Goal: Check status: Check status

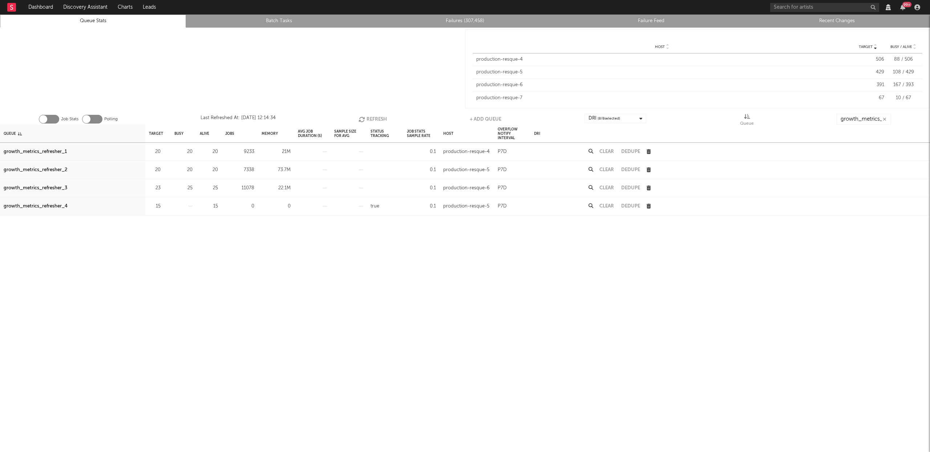
click at [373, 120] on button "Refresh" at bounding box center [373, 119] width 28 height 11
click at [377, 117] on button "Refresh" at bounding box center [373, 119] width 28 height 11
click at [367, 119] on button "Refresh" at bounding box center [373, 119] width 28 height 11
click at [40, 150] on div "growth_metrics_refresher_1" at bounding box center [35, 152] width 63 height 9
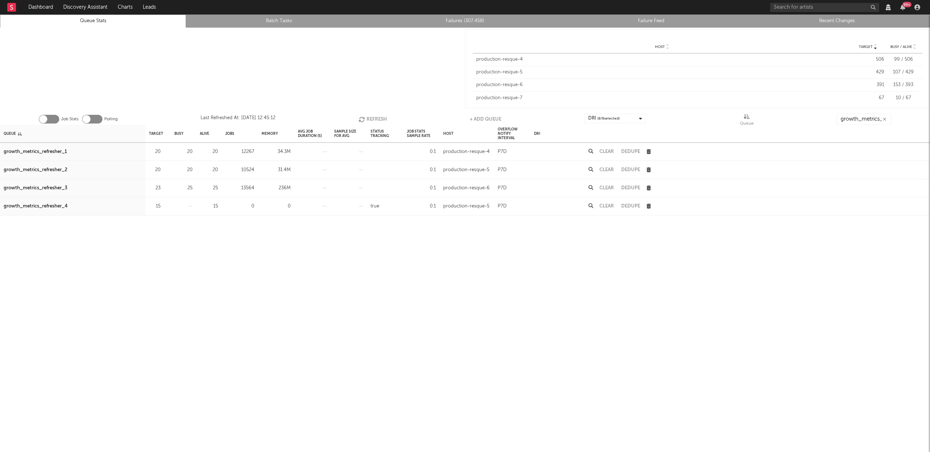
click at [47, 170] on div "growth_metrics_refresher_2" at bounding box center [36, 170] width 64 height 9
click at [45, 186] on div "growth_metrics_refresher_3" at bounding box center [36, 188] width 64 height 9
click at [367, 116] on button "Refresh" at bounding box center [373, 119] width 28 height 11
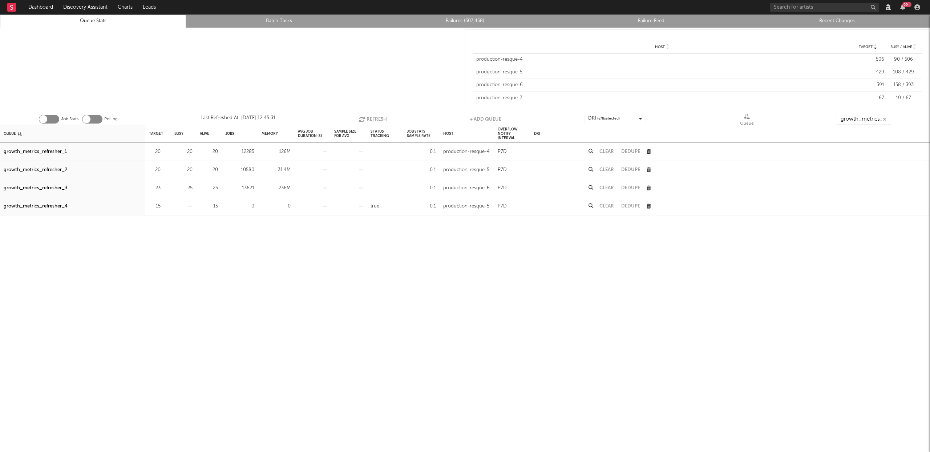
click at [369, 121] on button "Refresh" at bounding box center [373, 119] width 28 height 11
click at [371, 118] on button "Refresh" at bounding box center [373, 119] width 28 height 11
click at [606, 169] on button "Clear" at bounding box center [607, 170] width 15 height 5
click at [371, 116] on button "Refresh" at bounding box center [373, 119] width 28 height 11
click at [370, 116] on button "Refresh" at bounding box center [373, 119] width 28 height 11
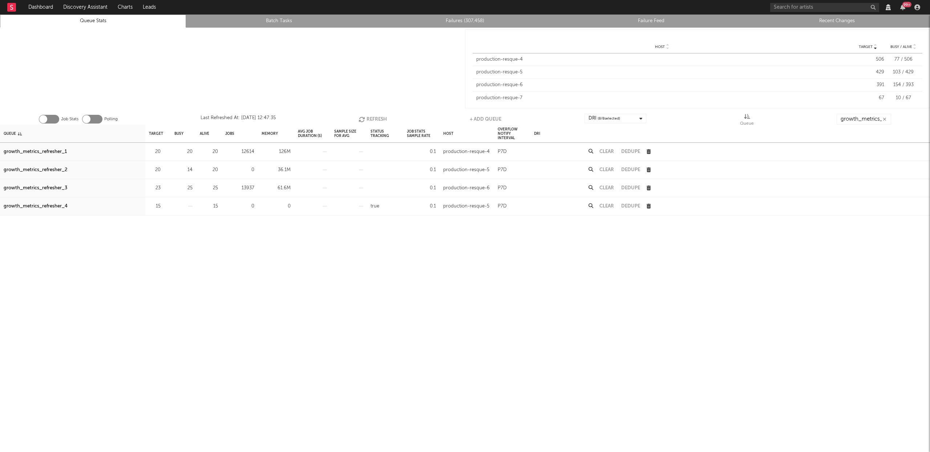
click at [606, 150] on button "Clear" at bounding box center [607, 151] width 15 height 5
click at [368, 119] on button "Refresh" at bounding box center [373, 119] width 28 height 11
click at [370, 117] on button "Refresh" at bounding box center [373, 119] width 28 height 11
click at [376, 119] on button "Refresh" at bounding box center [373, 119] width 28 height 11
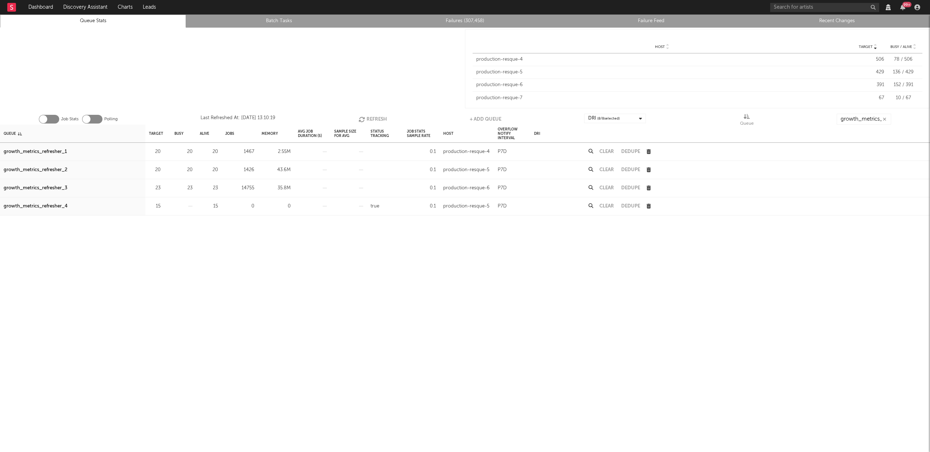
click at [374, 118] on button "Refresh" at bounding box center [373, 119] width 28 height 11
click at [44, 149] on div "growth_metrics_refresher_1" at bounding box center [35, 152] width 63 height 9
click at [45, 169] on div "growth_metrics_refresher_2" at bounding box center [36, 170] width 64 height 9
click at [44, 187] on div "growth_metrics_refresher_3" at bounding box center [36, 188] width 64 height 9
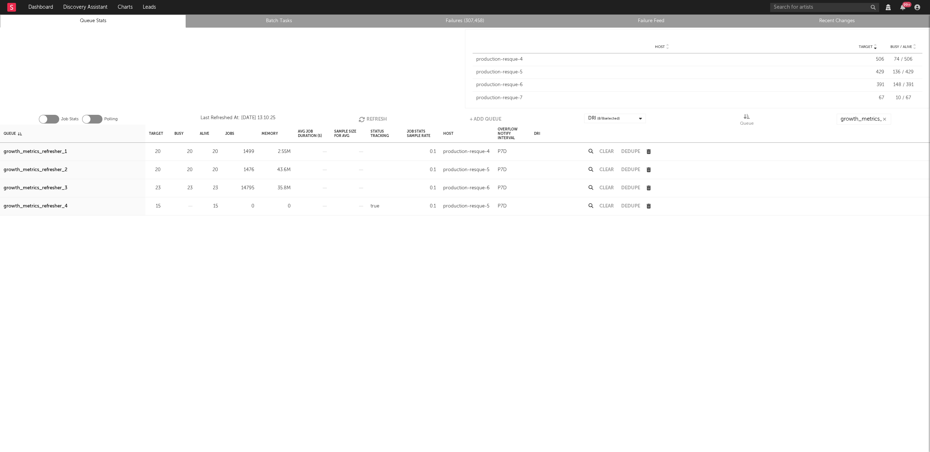
click at [367, 116] on button "Refresh" at bounding box center [373, 119] width 28 height 11
click at [364, 116] on icon "button" at bounding box center [362, 119] width 8 height 6
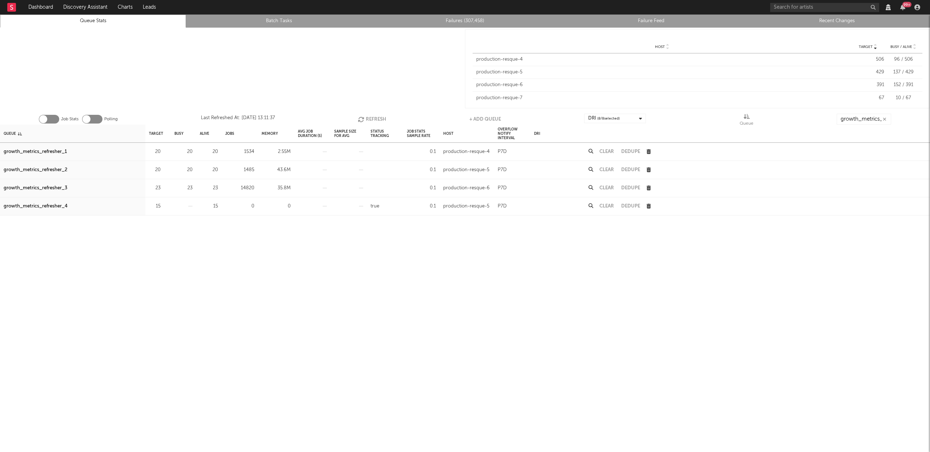
click at [364, 116] on icon "button" at bounding box center [362, 119] width 8 height 6
click at [364, 116] on icon "button" at bounding box center [363, 119] width 8 height 6
click at [363, 119] on icon "button" at bounding box center [363, 119] width 8 height 6
click at [366, 117] on button "Refresh" at bounding box center [373, 119] width 28 height 11
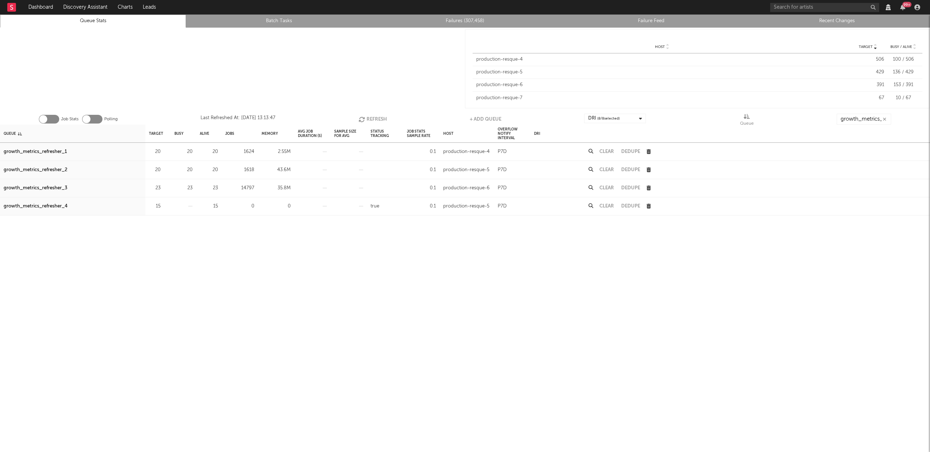
click at [609, 151] on button "Clear" at bounding box center [607, 151] width 15 height 5
click at [607, 169] on button "Clear" at bounding box center [607, 170] width 15 height 5
click at [378, 116] on button "Refresh" at bounding box center [372, 119] width 28 height 11
click at [608, 169] on button "Clear" at bounding box center [607, 170] width 15 height 5
click at [611, 186] on button "Clear" at bounding box center [607, 188] width 15 height 5
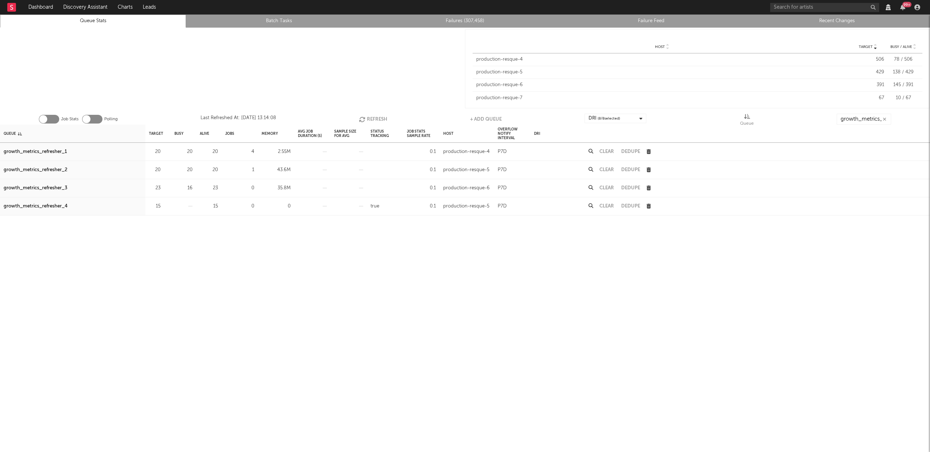
click at [373, 116] on button "Refresh" at bounding box center [373, 119] width 28 height 11
click at [369, 119] on button "Refresh" at bounding box center [372, 119] width 28 height 11
click at [372, 117] on button "Refresh" at bounding box center [372, 119] width 28 height 11
click at [372, 117] on button "Refresh" at bounding box center [373, 119] width 28 height 11
click at [377, 119] on button "Refresh" at bounding box center [373, 119] width 28 height 11
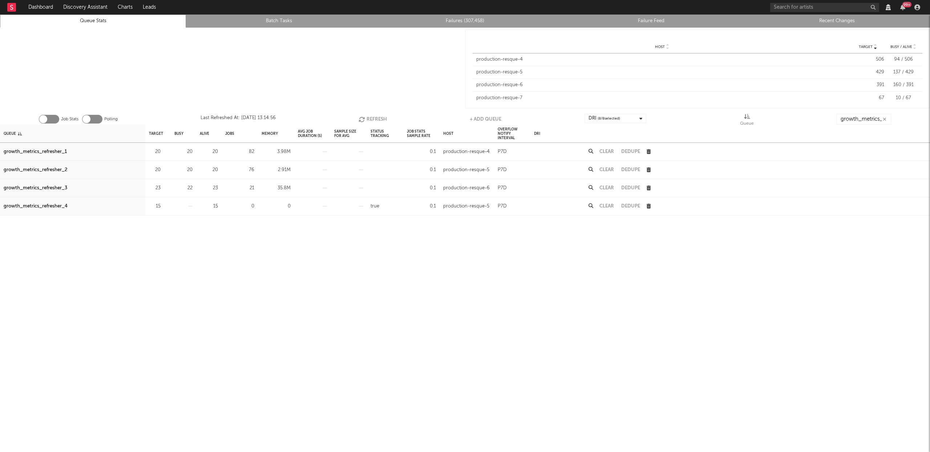
click at [372, 118] on button "Refresh" at bounding box center [373, 119] width 28 height 11
click at [374, 117] on button "Refresh" at bounding box center [373, 119] width 28 height 11
click at [370, 115] on button "Refresh" at bounding box center [373, 119] width 28 height 11
click at [378, 118] on button "Refresh" at bounding box center [373, 119] width 28 height 11
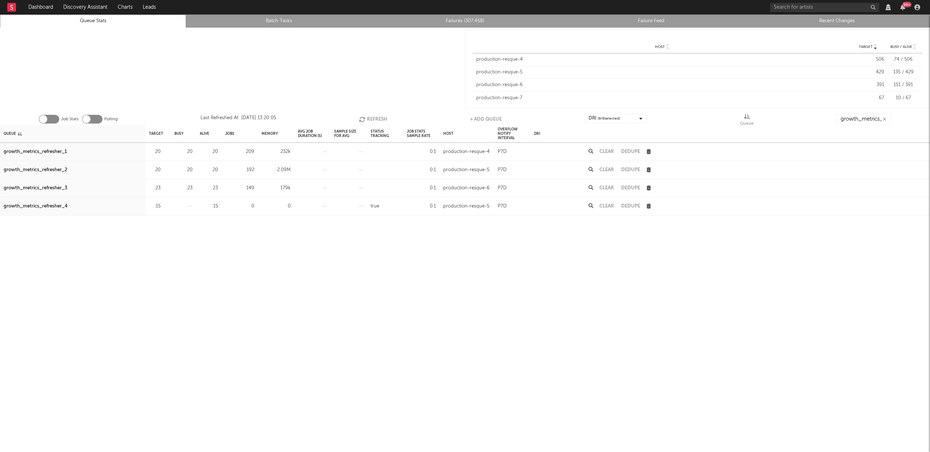
click at [377, 119] on button "Refresh" at bounding box center [373, 119] width 28 height 11
click at [366, 120] on button "Refresh" at bounding box center [373, 119] width 28 height 11
click at [375, 119] on button "Refresh" at bounding box center [372, 119] width 28 height 11
click at [366, 120] on button "Refresh" at bounding box center [372, 119] width 28 height 11
